Goal: Use online tool/utility: Utilize a website feature to perform a specific function

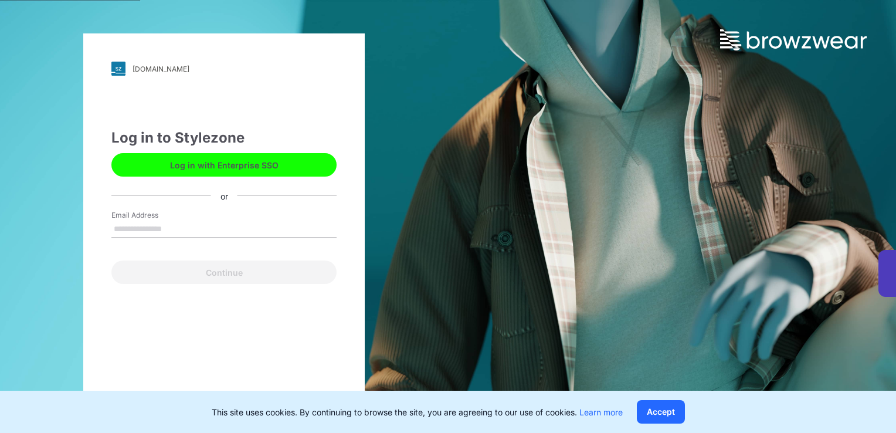
drag, startPoint x: 235, startPoint y: 170, endPoint x: 262, endPoint y: 230, distance: 65.9
click at [235, 170] on button "Log in with Enterprise SSO" at bounding box center [223, 164] width 225 height 23
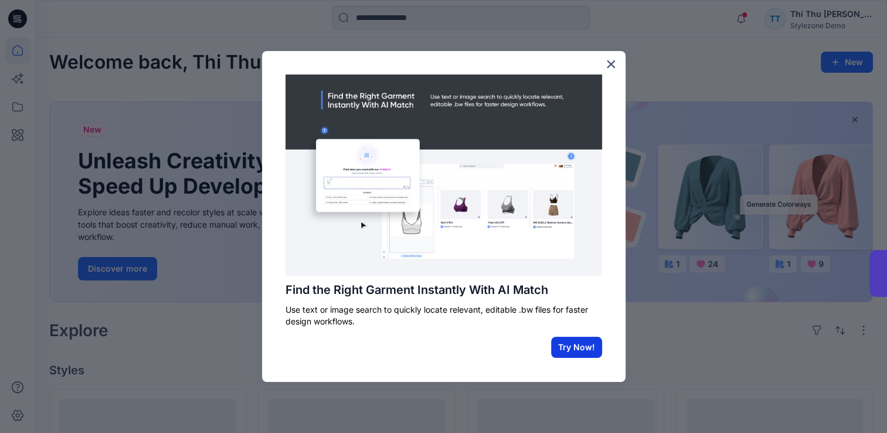
click at [565, 350] on button "Try Now!" at bounding box center [576, 347] width 51 height 21
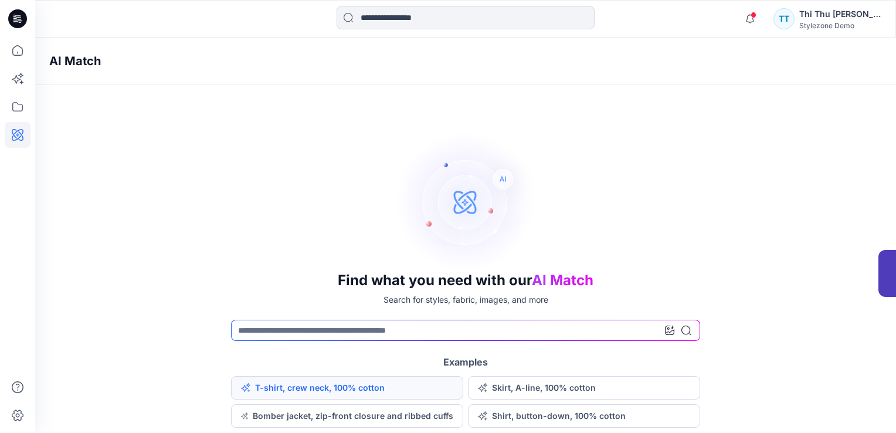
click at [367, 388] on button "T-shirt, crew neck, 100% cotton" at bounding box center [347, 387] width 232 height 23
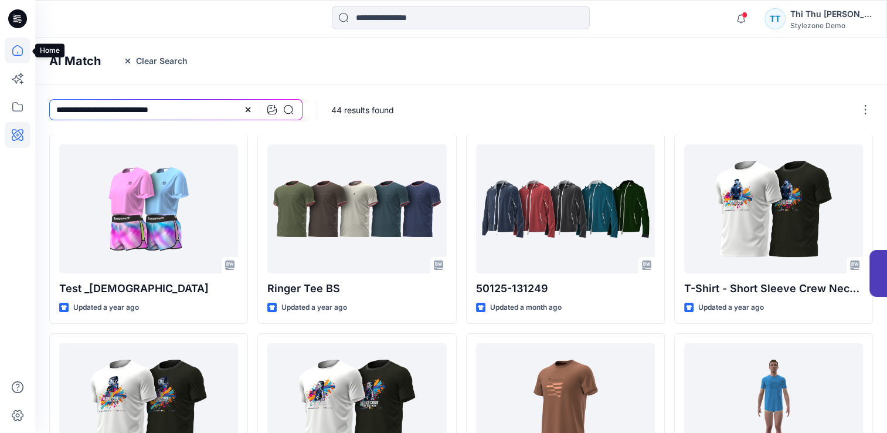
click at [16, 53] on icon at bounding box center [18, 51] width 26 height 26
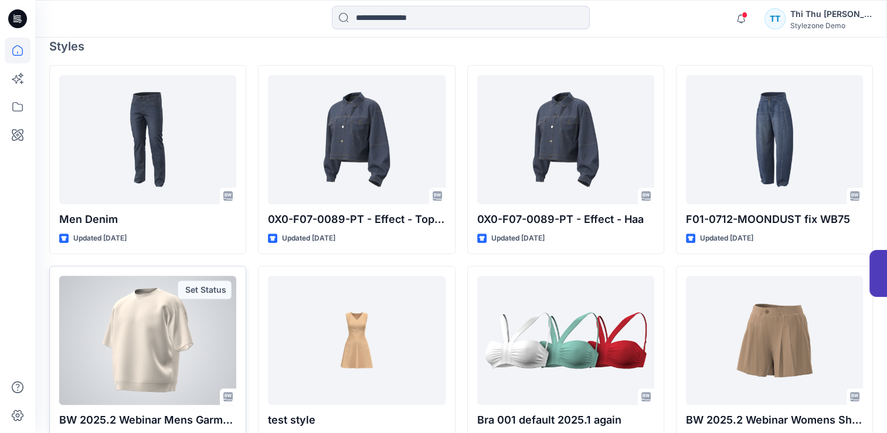
scroll to position [307, 0]
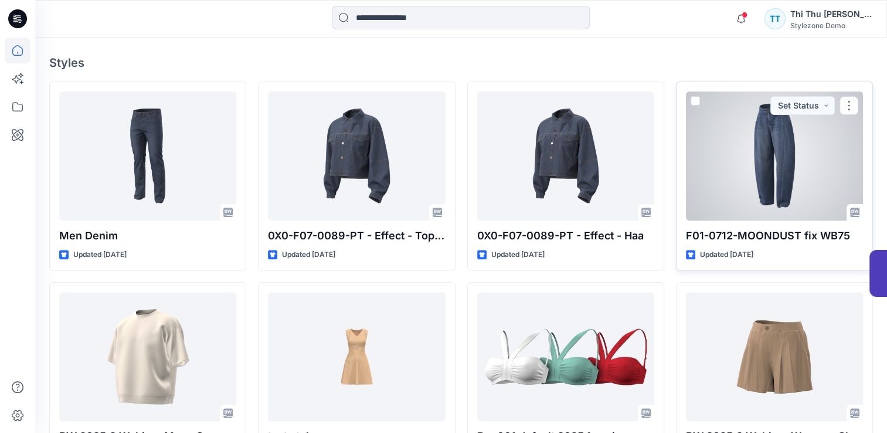
click at [771, 183] on div at bounding box center [774, 156] width 177 height 129
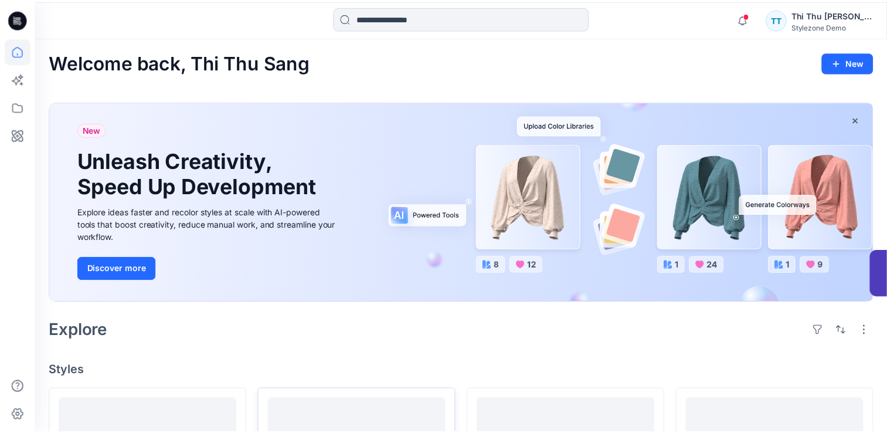
scroll to position [307, 0]
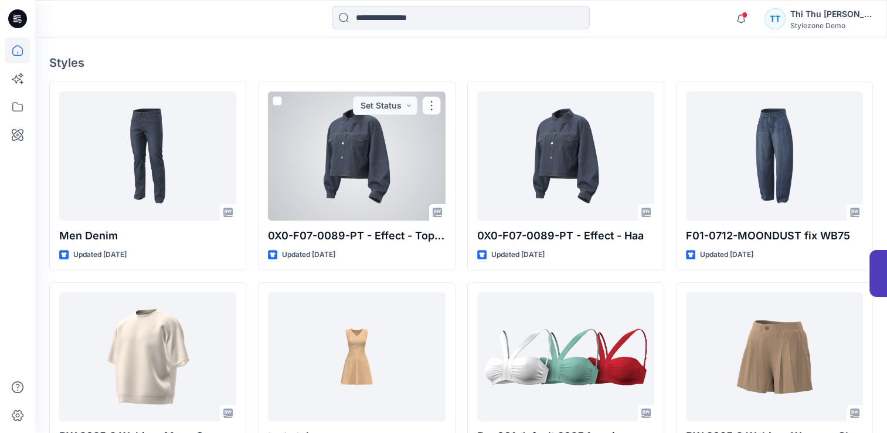
drag, startPoint x: 320, startPoint y: 150, endPoint x: 324, endPoint y: 157, distance: 7.9
click at [320, 150] on div at bounding box center [356, 156] width 177 height 129
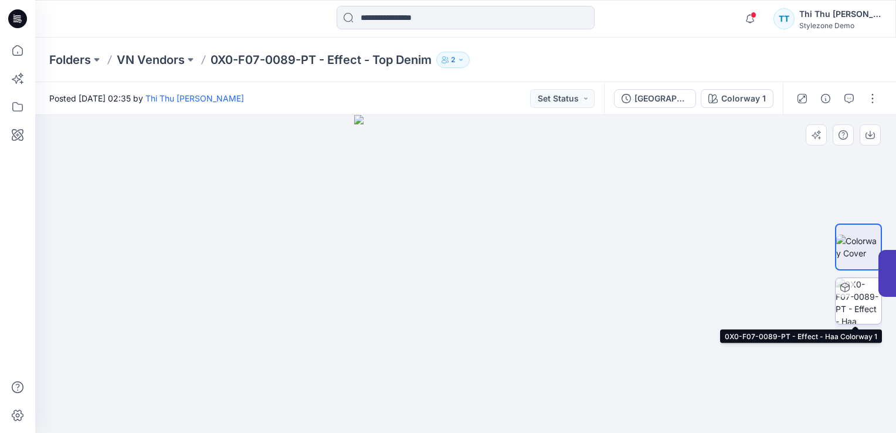
click at [856, 305] on img at bounding box center [859, 301] width 46 height 46
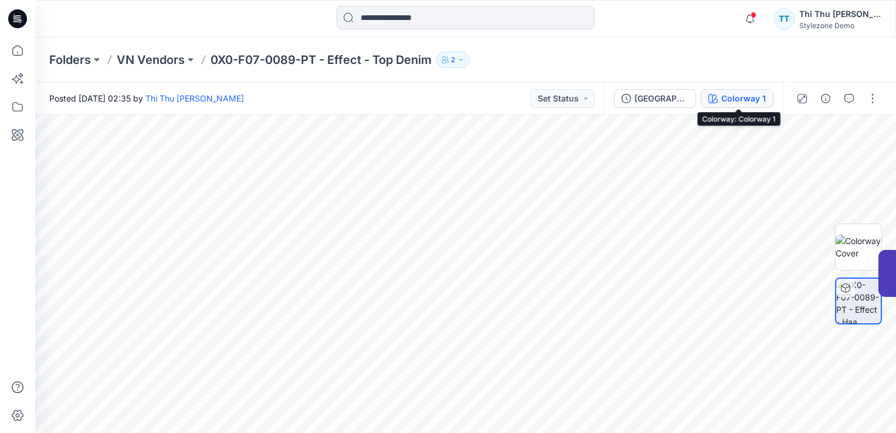
click at [744, 101] on div "Colorway 1" at bounding box center [743, 98] width 45 height 13
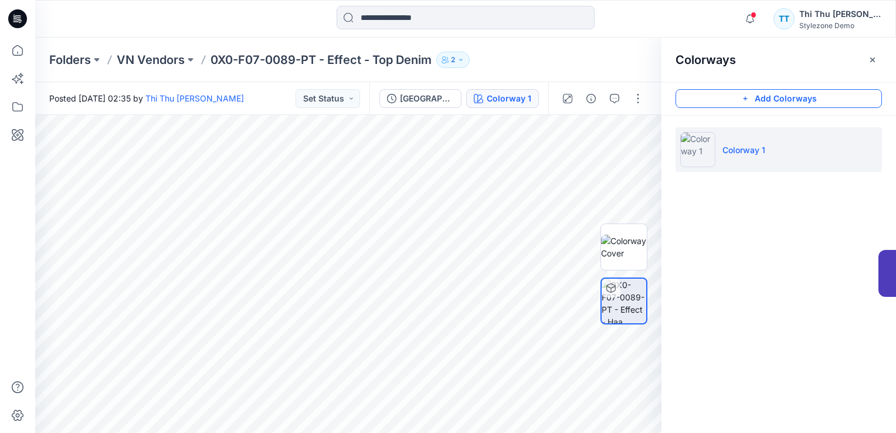
click at [781, 99] on button "Add Colorways" at bounding box center [779, 98] width 206 height 19
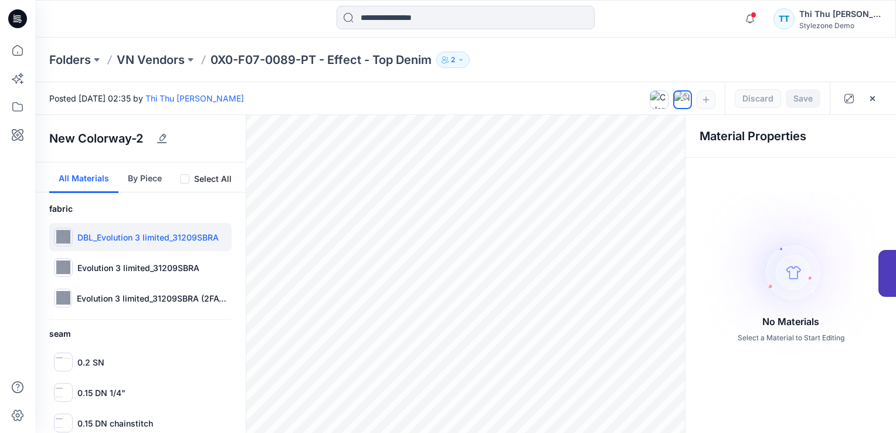
click at [117, 238] on p "DBL_Evolution 3 limited_31209SBRA" at bounding box center [147, 237] width 141 height 12
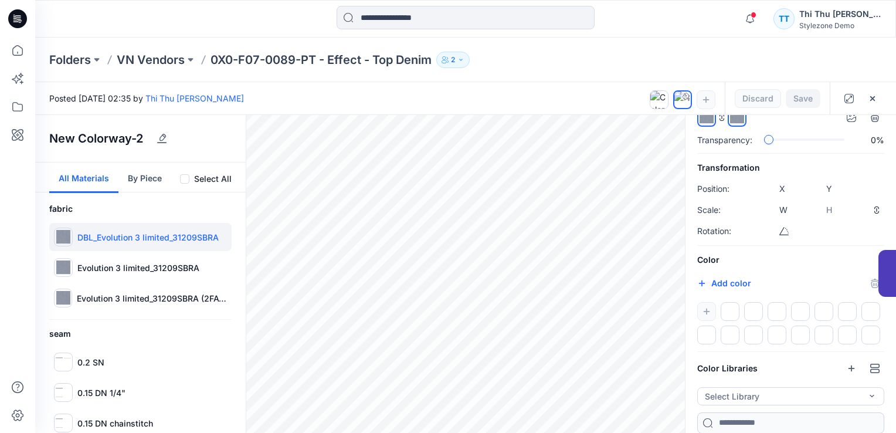
scroll to position [101, 0]
click at [713, 283] on input "*******" at bounding box center [715, 284] width 14 height 12
click at [709, 311] on icon "button" at bounding box center [706, 310] width 9 height 9
click at [731, 313] on div at bounding box center [730, 310] width 19 height 19
click at [707, 313] on icon "button" at bounding box center [706, 310] width 9 height 9
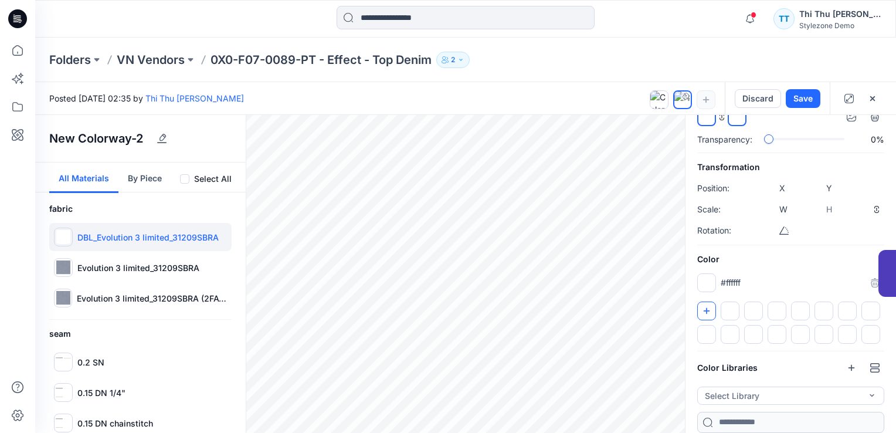
click at [727, 282] on p "#ffffff" at bounding box center [731, 282] width 20 height 12
click at [708, 280] on input "*******" at bounding box center [704, 286] width 14 height 12
type input "*******"
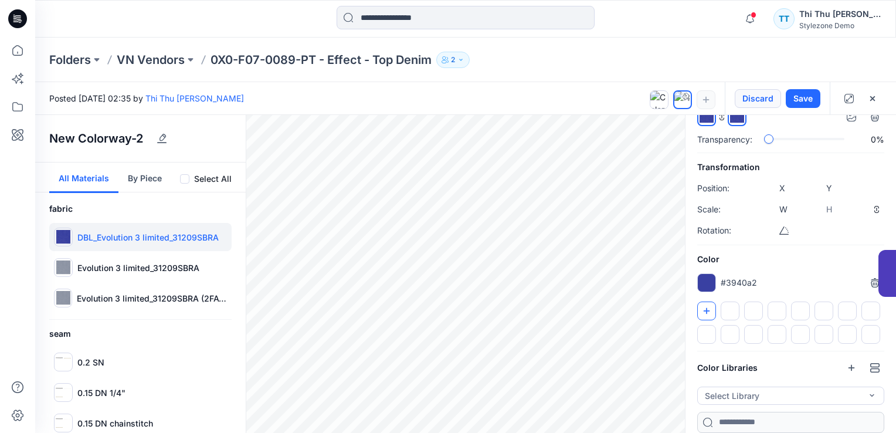
click at [760, 97] on button "Discard" at bounding box center [758, 98] width 46 height 19
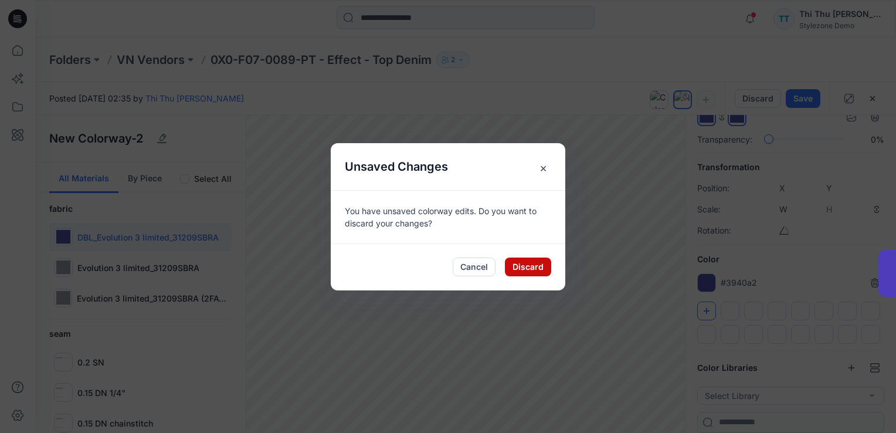
click at [520, 268] on button "Discard" at bounding box center [528, 266] width 46 height 19
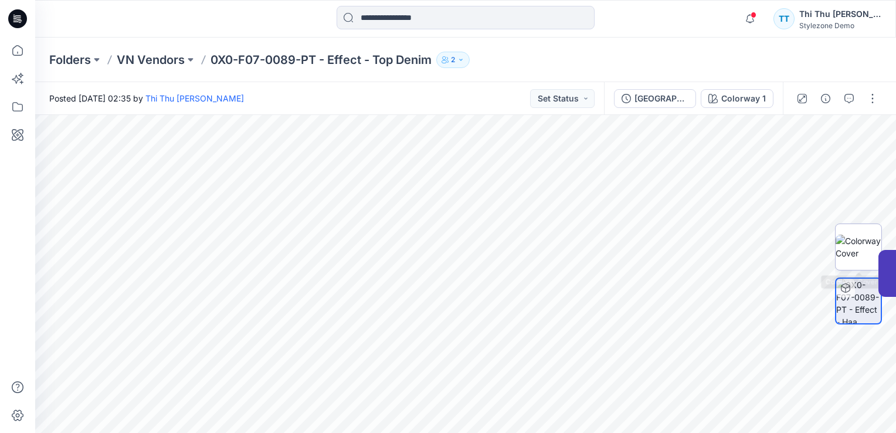
click at [870, 251] on img at bounding box center [859, 247] width 46 height 25
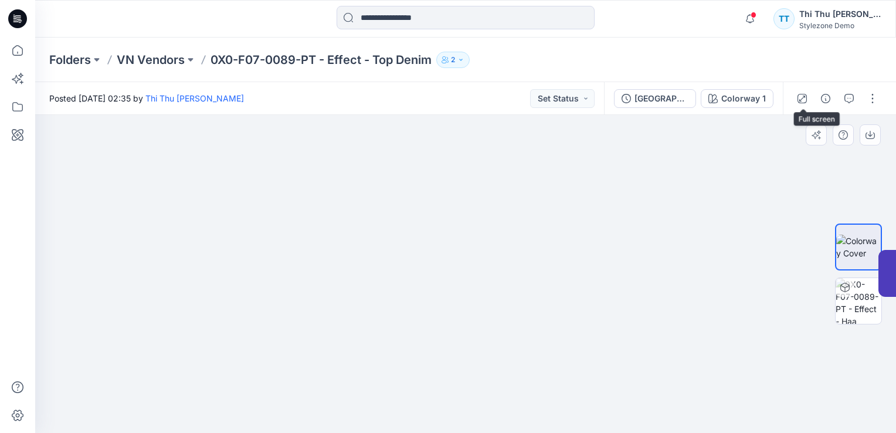
drag, startPoint x: 804, startPoint y: 100, endPoint x: 683, endPoint y: 296, distance: 230.7
click at [804, 101] on icon "button" at bounding box center [802, 98] width 9 height 9
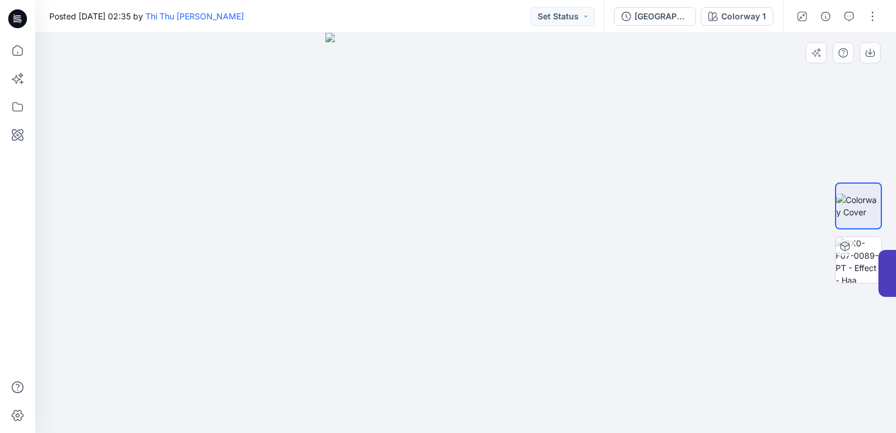
drag, startPoint x: 483, startPoint y: 109, endPoint x: 411, endPoint y: 124, distance: 73.7
click at [476, 219] on img at bounding box center [466, 233] width 280 height 400
click at [806, 21] on button "button" at bounding box center [802, 16] width 19 height 19
